Goal: Task Accomplishment & Management: Manage account settings

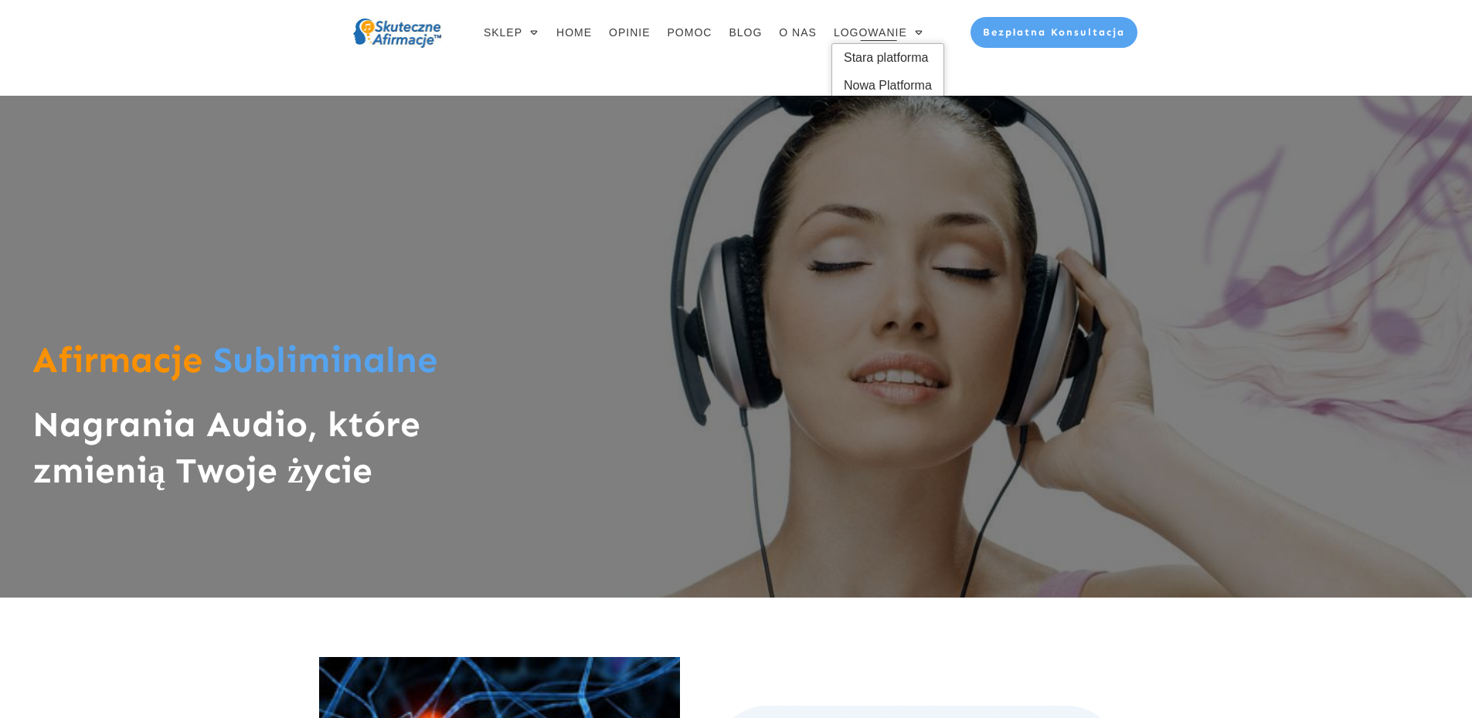
click at [872, 36] on span "LOGOWANIE" at bounding box center [870, 33] width 73 height 22
click at [883, 42] on span "LOGOWANIE" at bounding box center [870, 33] width 73 height 22
click at [878, 55] on span "Stara platforma" at bounding box center [888, 58] width 88 height 25
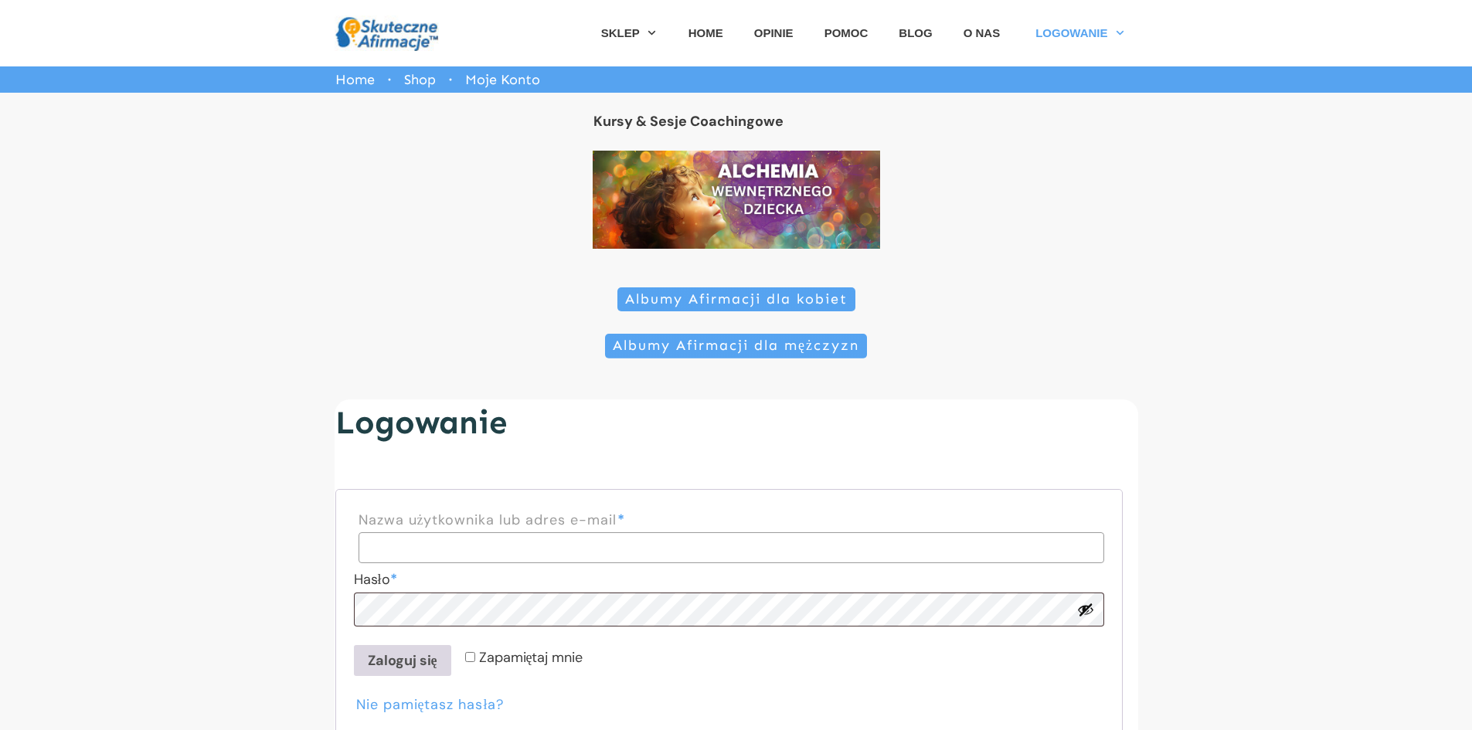
type input "**********"
click at [414, 660] on button "Zaloguj się" at bounding box center [402, 660] width 97 height 31
click at [384, 678] on p "Zapamiętaj mnie Zaloguj się" at bounding box center [729, 661] width 755 height 36
click at [384, 671] on button "Zaloguj się" at bounding box center [402, 660] width 97 height 31
drag, startPoint x: 415, startPoint y: 664, endPoint x: 419, endPoint y: 651, distance: 13.0
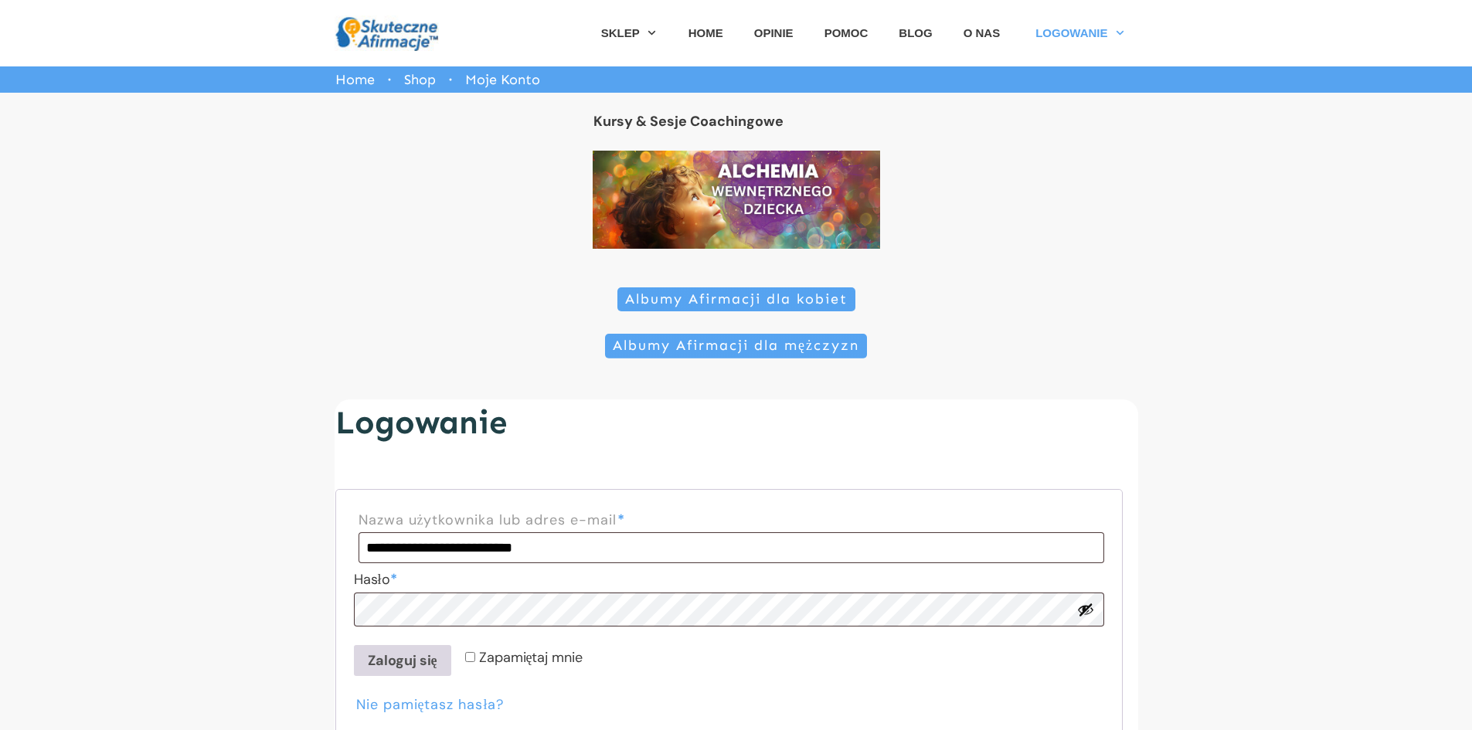
click at [415, 659] on button "Zaloguj się" at bounding box center [402, 660] width 97 height 31
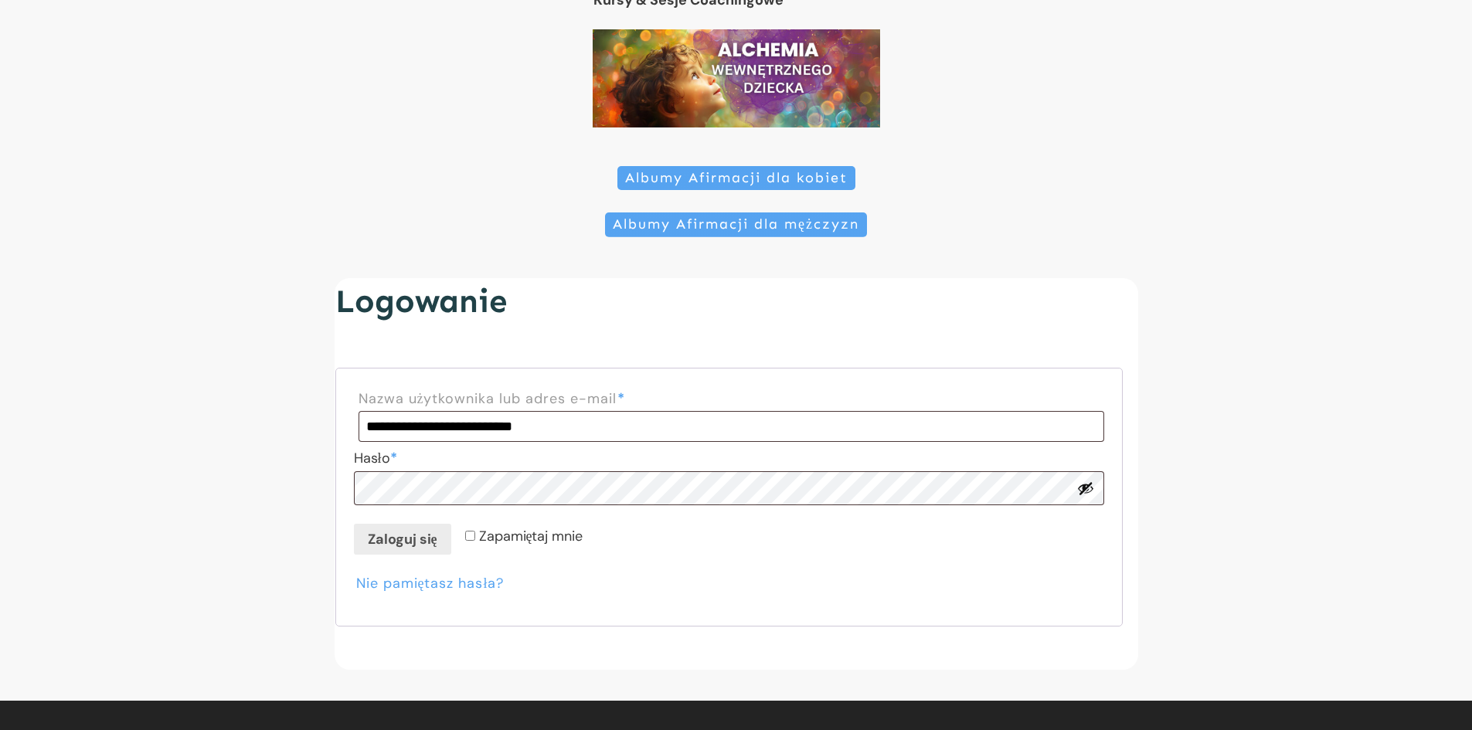
scroll to position [222, 0]
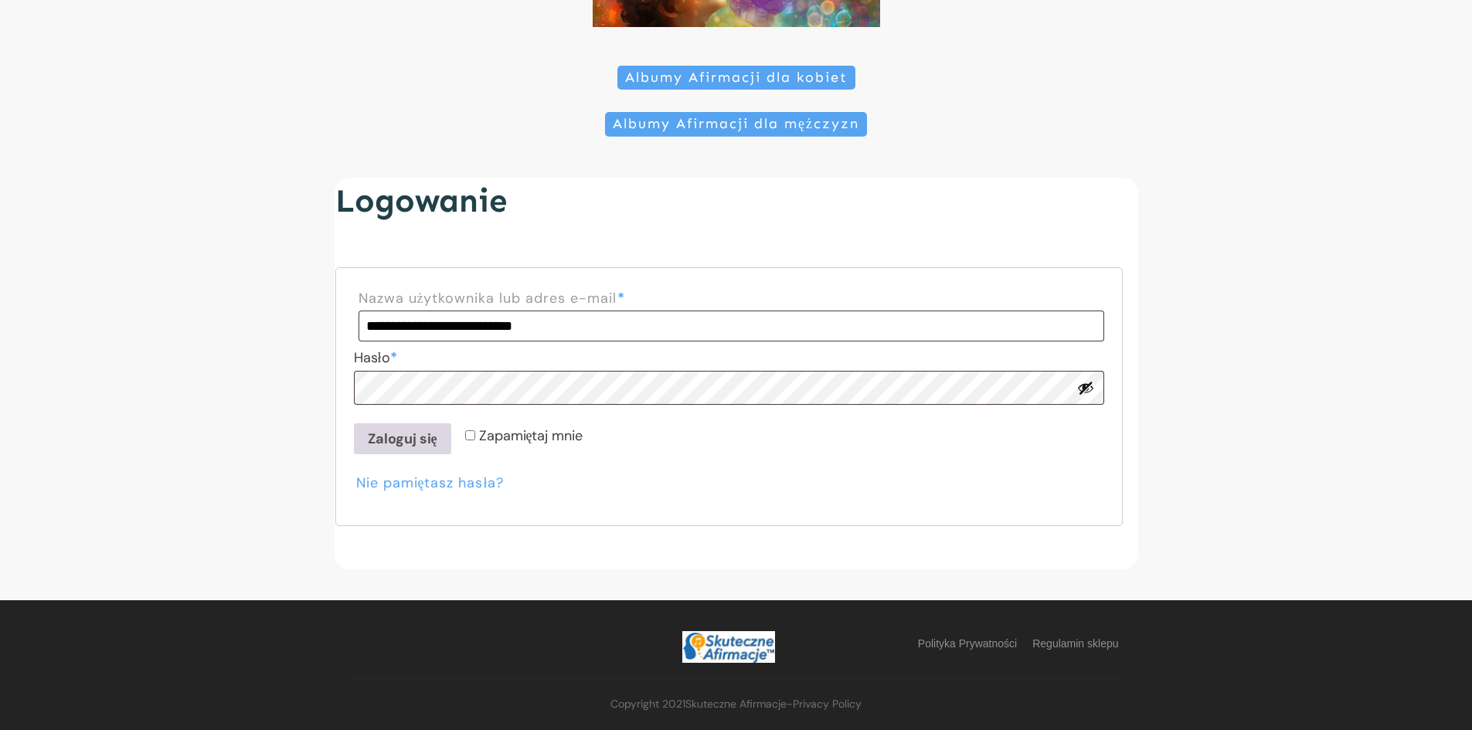
click at [407, 438] on button "Zaloguj się" at bounding box center [402, 438] width 97 height 31
